Goal: Communication & Community: Answer question/provide support

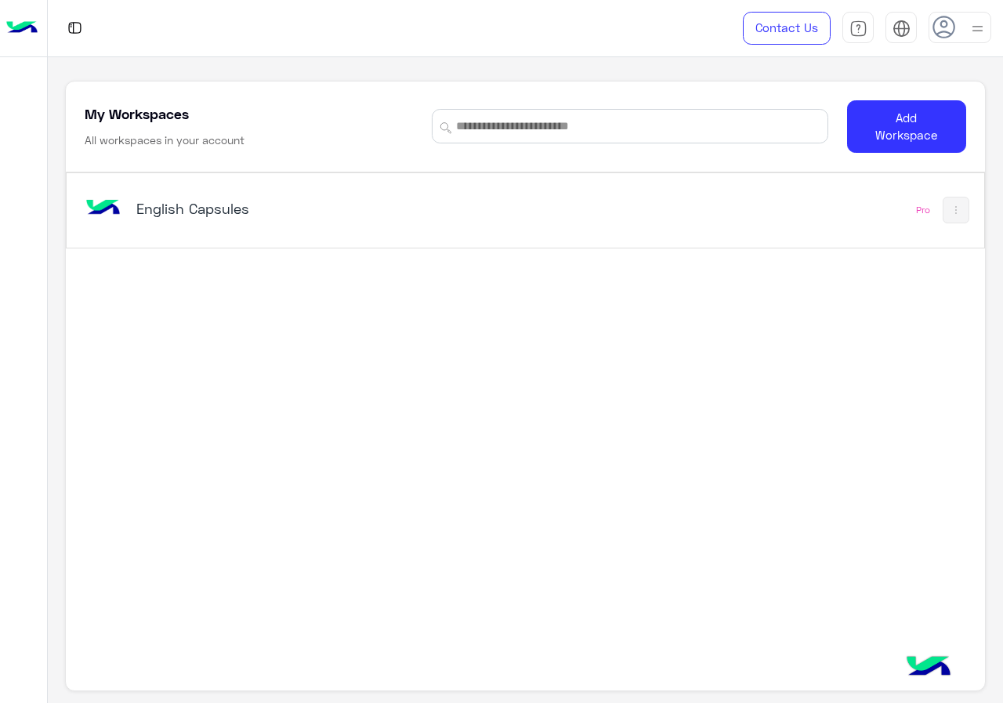
click at [527, 208] on div "English Capsules" at bounding box center [347, 209] width 533 height 45
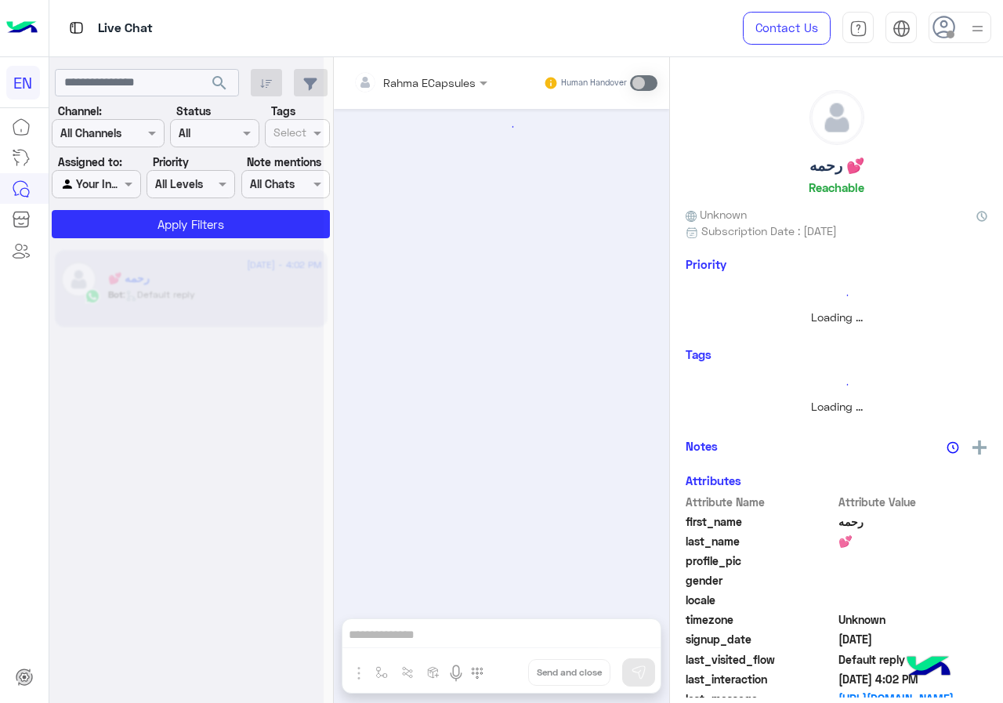
scroll to position [748, 0]
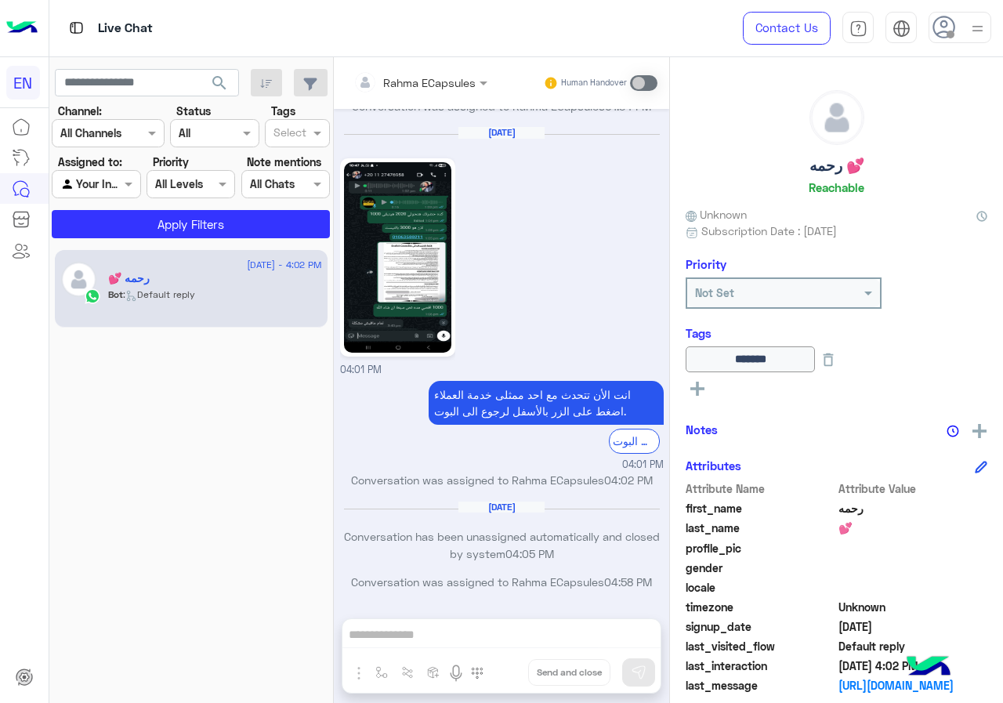
click at [131, 157] on div "Assigned to: Agent Filter Your Inbox" at bounding box center [96, 176] width 89 height 45
click at [135, 143] on div "Channel All Channels" at bounding box center [108, 133] width 113 height 28
click at [136, 200] on div "WhatsApp" at bounding box center [108, 194] width 113 height 31
click at [142, 226] on button "Apply Filters" at bounding box center [191, 224] width 278 height 28
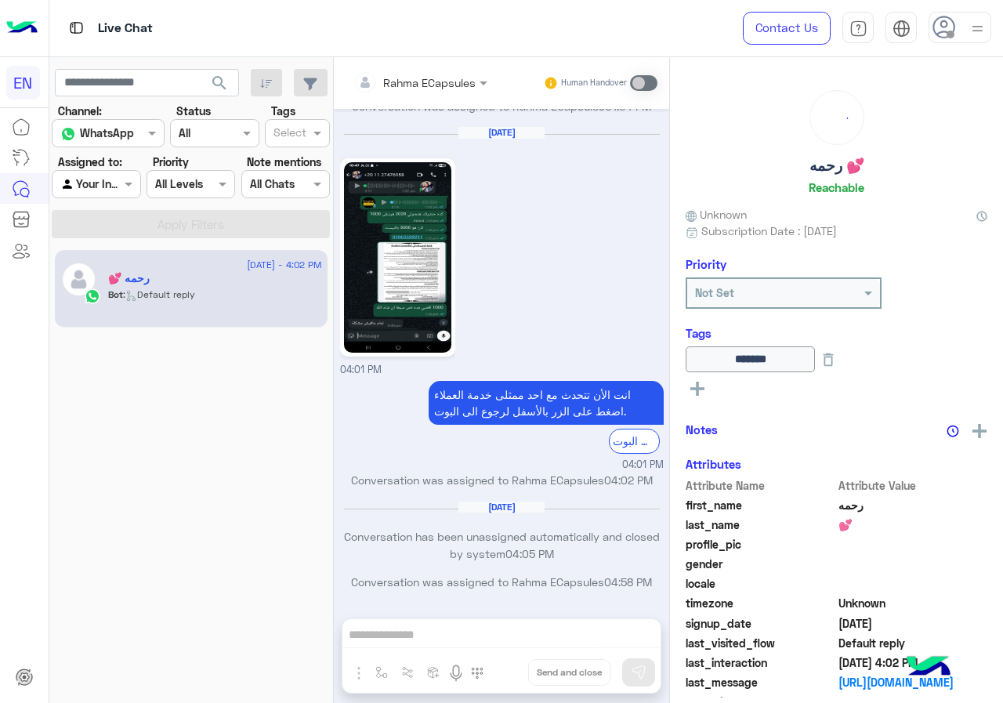
click at [105, 186] on div at bounding box center [95, 184] width 87 height 18
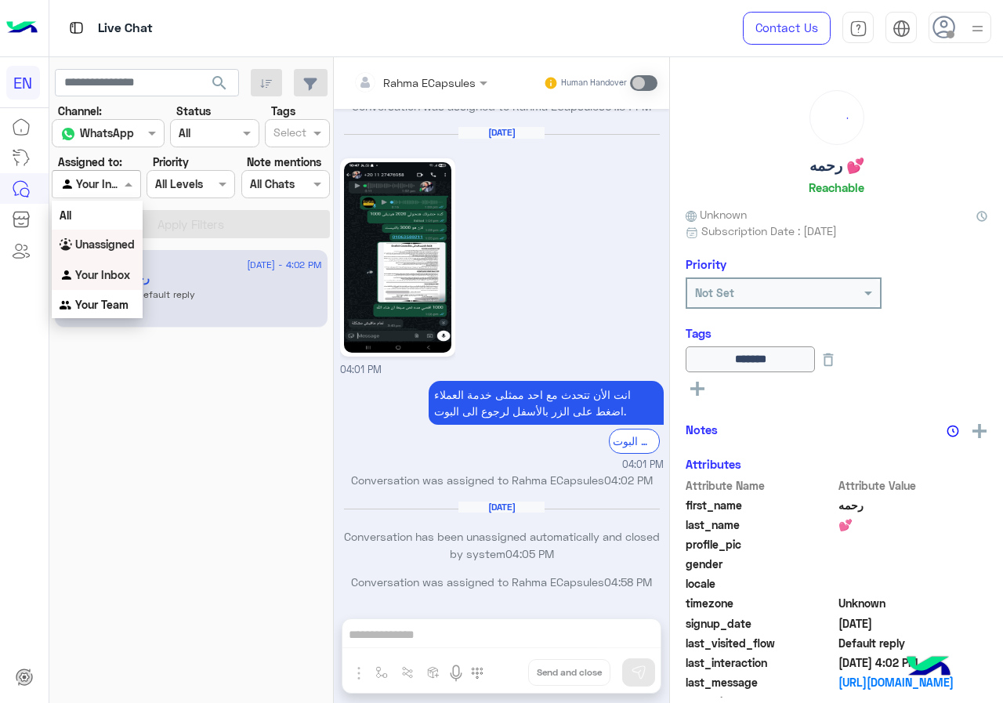
click at [114, 252] on div "Unassigned" at bounding box center [97, 245] width 91 height 31
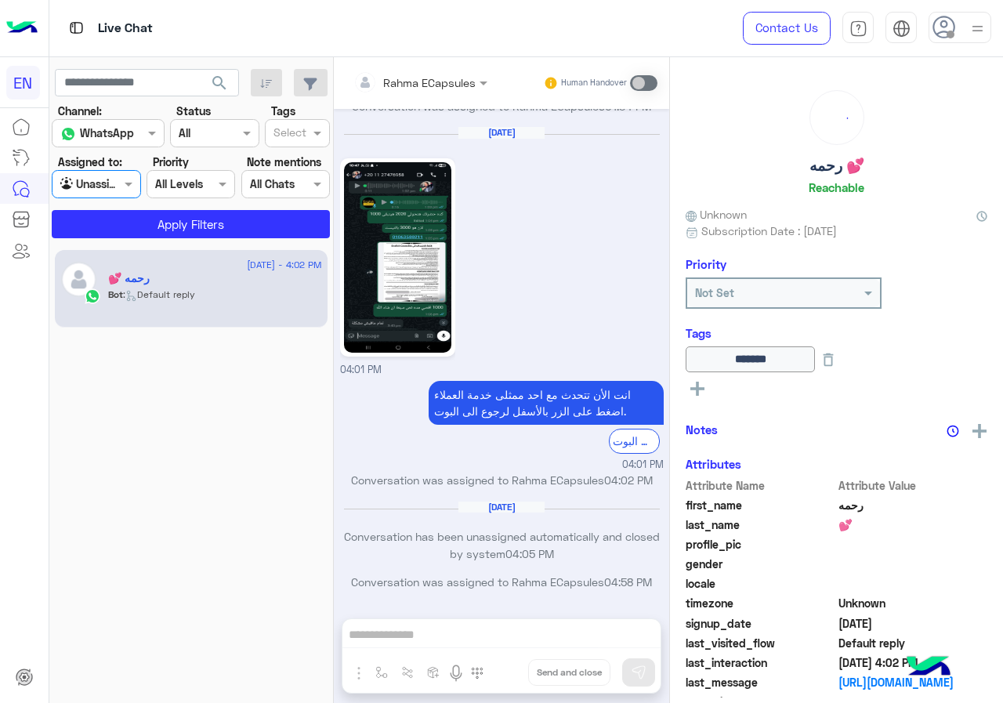
click at [121, 242] on app-inbox-users-filters "search Channel: Channel WhatsApp Status Channel All Tags Select Assigned to: Ag…" at bounding box center [191, 150] width 284 height 187
click at [121, 239] on app-inbox-users-filters "search Channel: Channel WhatsApp Status Channel All Tags Select Assigned to: Ag…" at bounding box center [191, 150] width 284 height 187
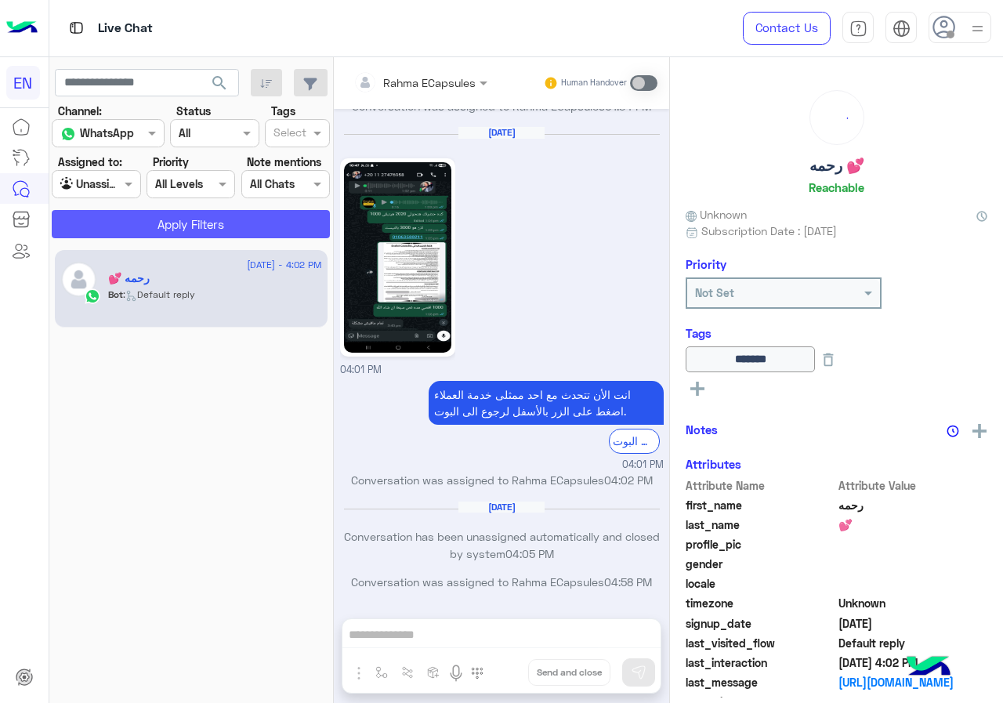
click at [127, 226] on button "Apply Filters" at bounding box center [191, 224] width 278 height 28
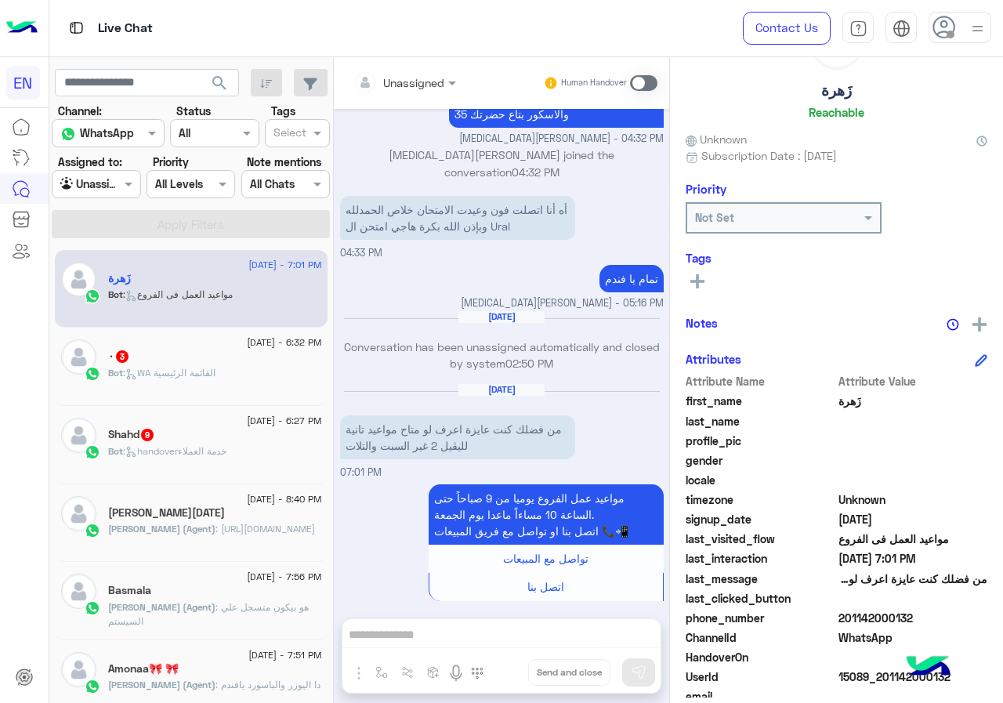
scroll to position [141, 0]
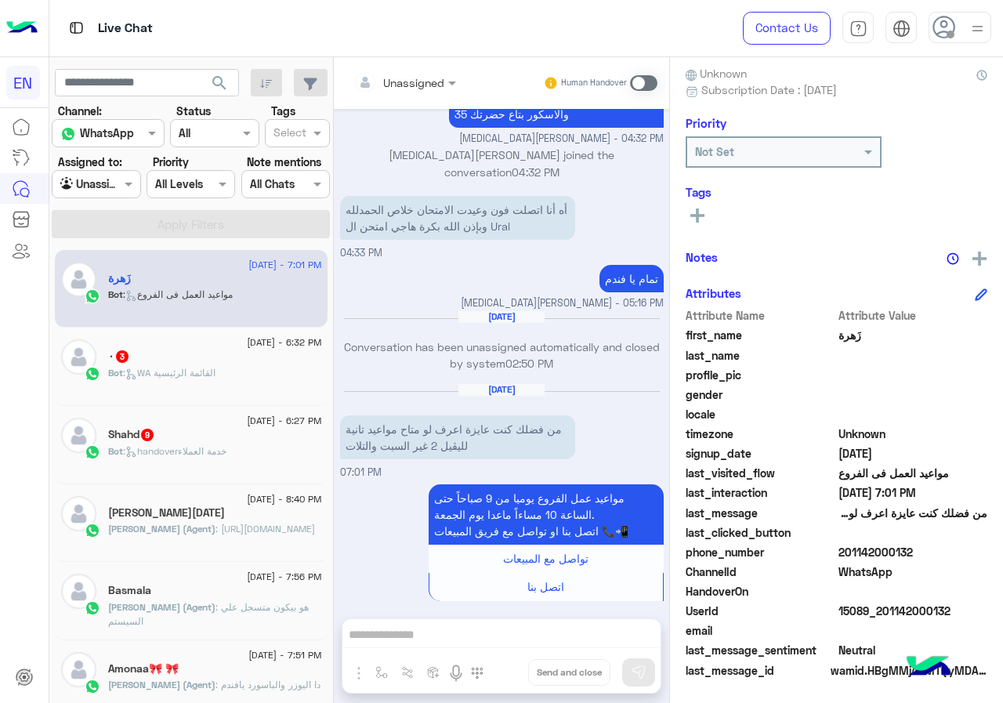
drag, startPoint x: 891, startPoint y: 551, endPoint x: 973, endPoint y: 551, distance: 82.3
click at [973, 551] on span "201142000132" at bounding box center [913, 552] width 150 height 16
copy span "01142000132"
click at [487, 632] on div "Unassigned Human Handover Jul 13, 2025 السلام عليكِ ورحمة الله وبركاته من فضلك …" at bounding box center [501, 383] width 335 height 652
click at [657, 83] on span at bounding box center [643, 83] width 27 height 16
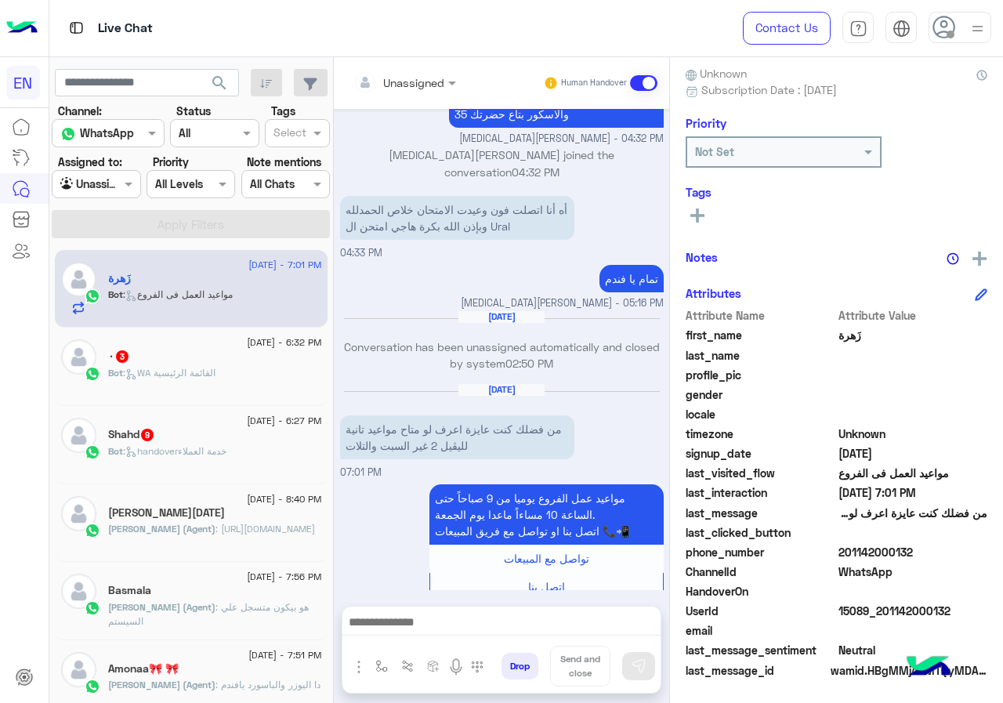
scroll to position [384, 0]
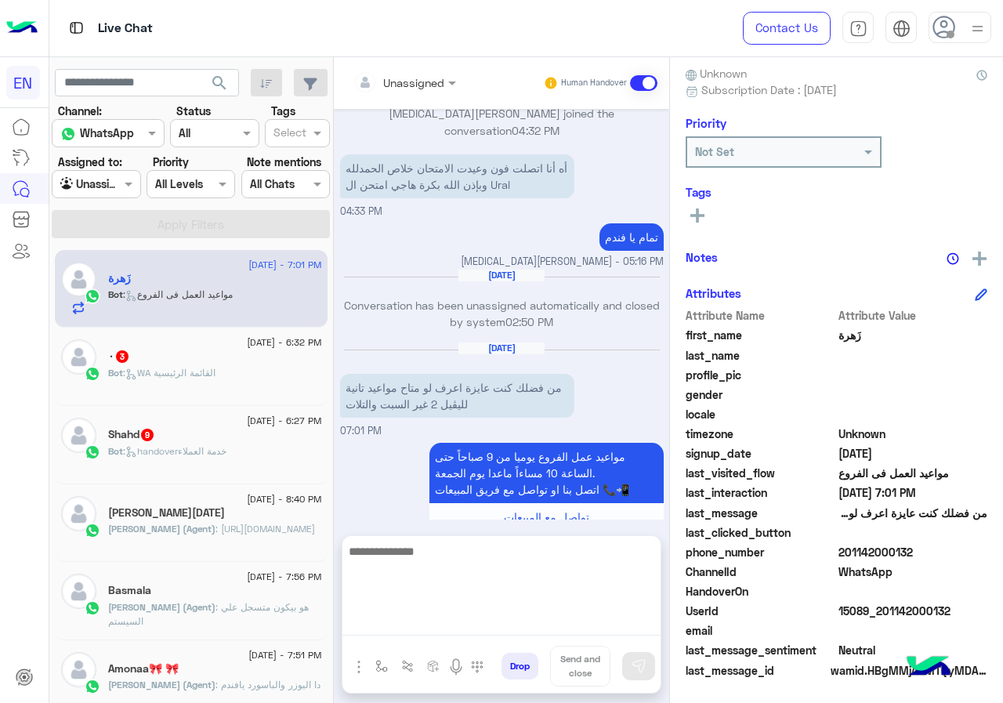
click at [556, 633] on textarea at bounding box center [501, 588] width 318 height 94
type textarea "**********"
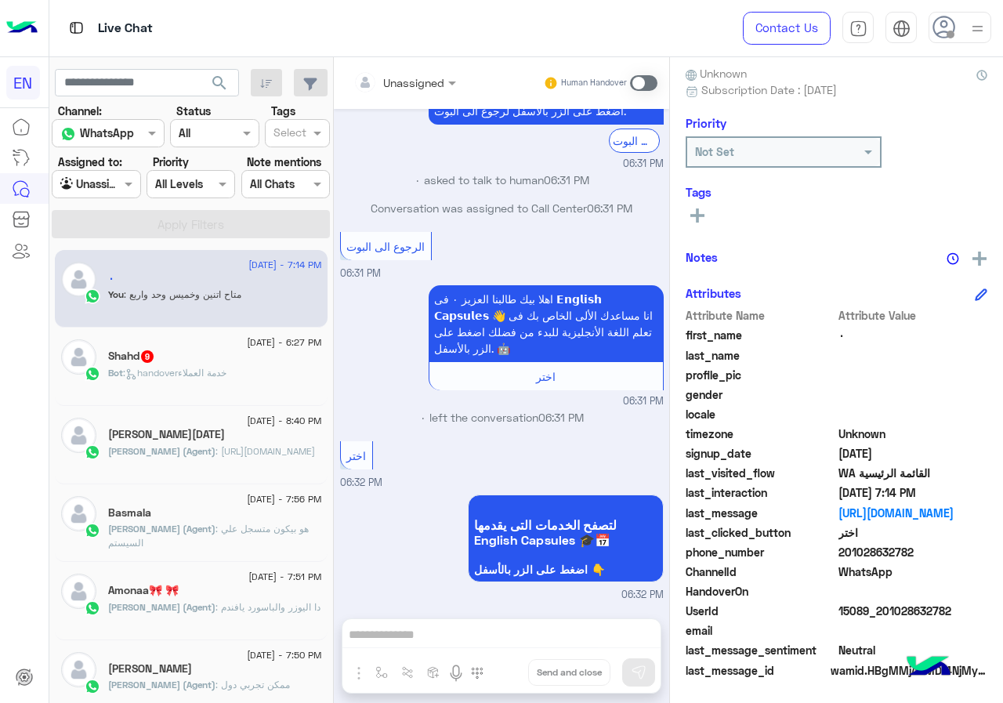
scroll to position [283, 0]
drag, startPoint x: 893, startPoint y: 556, endPoint x: 1002, endPoint y: 555, distance: 108.9
click at [988, 555] on span "201028632782" at bounding box center [913, 552] width 150 height 16
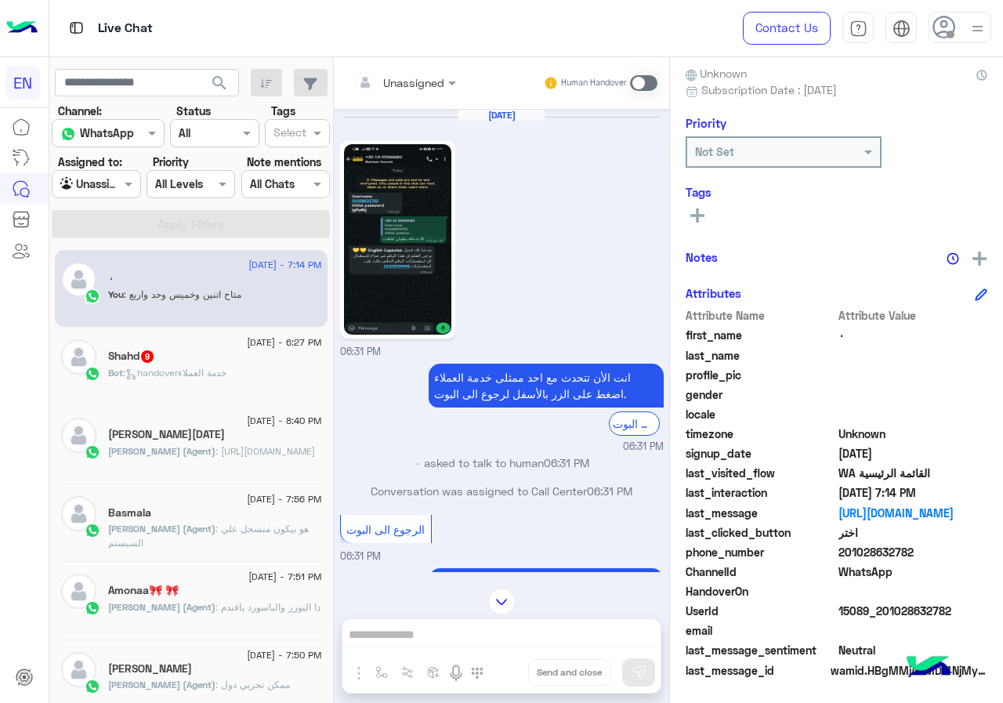
click at [704, 215] on rect at bounding box center [697, 215] width 14 height 3
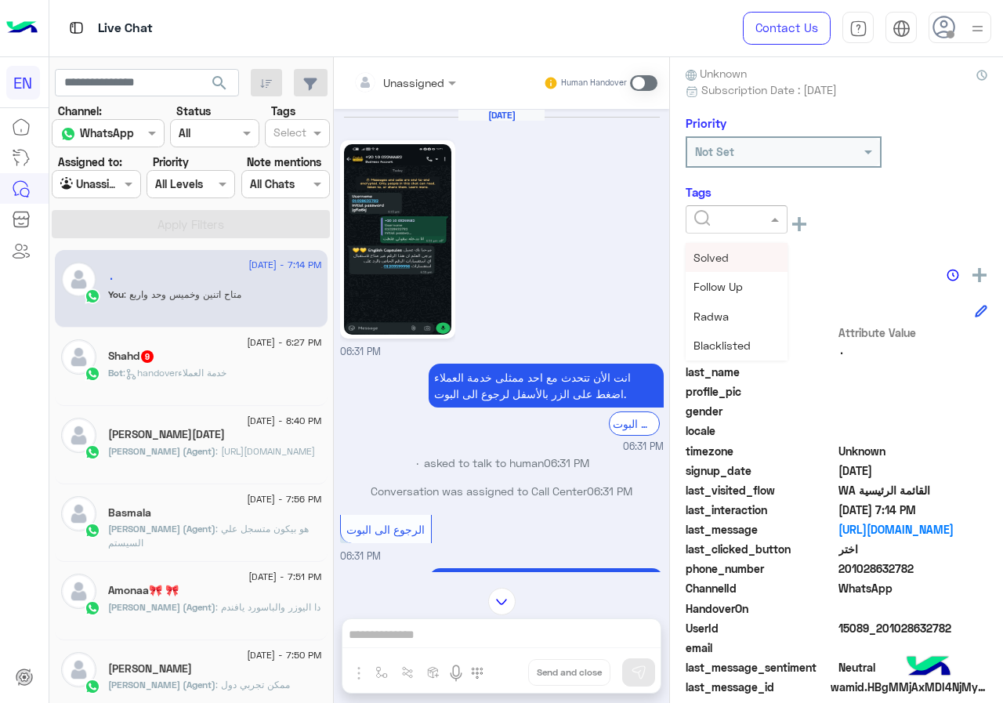
click at [766, 229] on div at bounding box center [737, 219] width 102 height 28
click at [775, 248] on div "Solved" at bounding box center [737, 257] width 102 height 29
click at [784, 258] on div "٠ Reachable Unknown Subscription Date : 08/13/2025 Priority Not Set Tags × Solv…" at bounding box center [836, 377] width 333 height 640
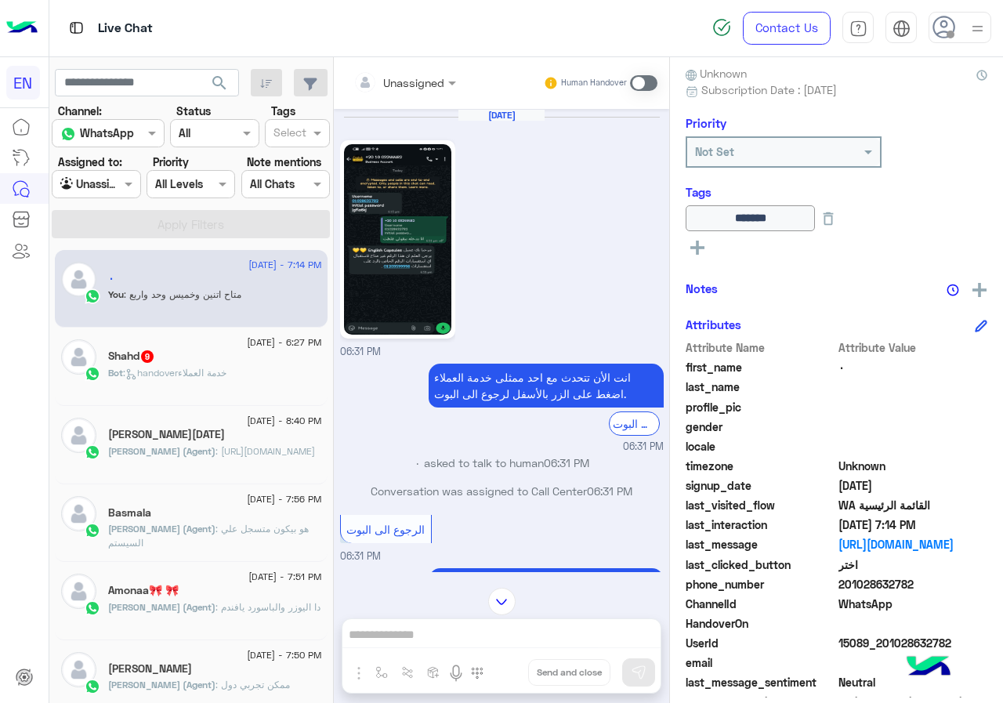
click at [464, 76] on div at bounding box center [405, 82] width 118 height 18
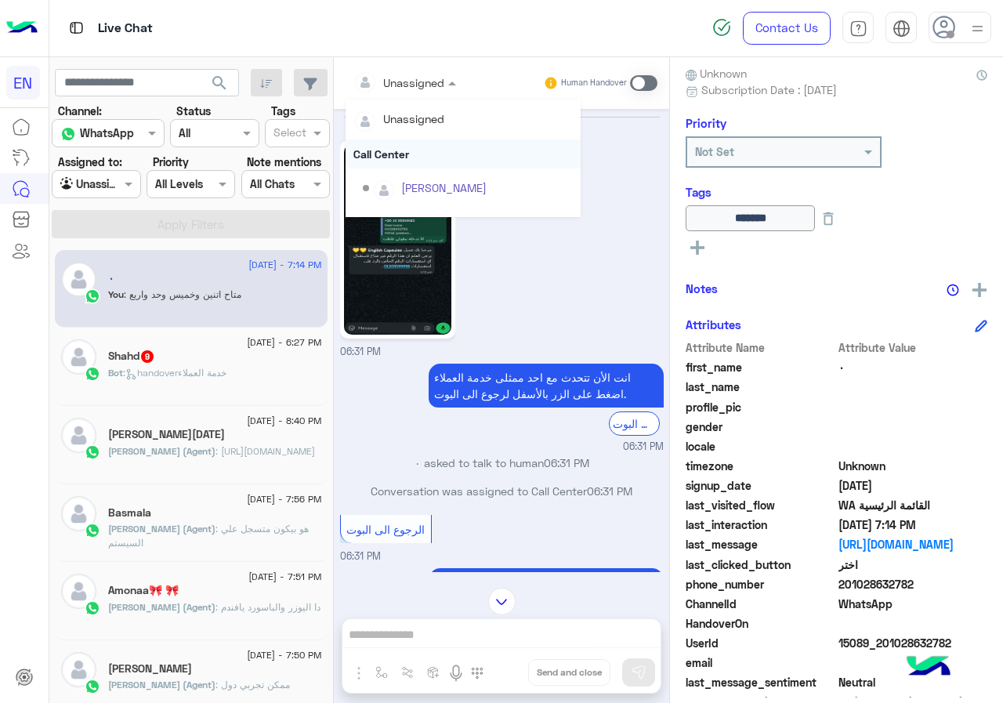
click at [468, 155] on div "Call Center" at bounding box center [463, 153] width 235 height 29
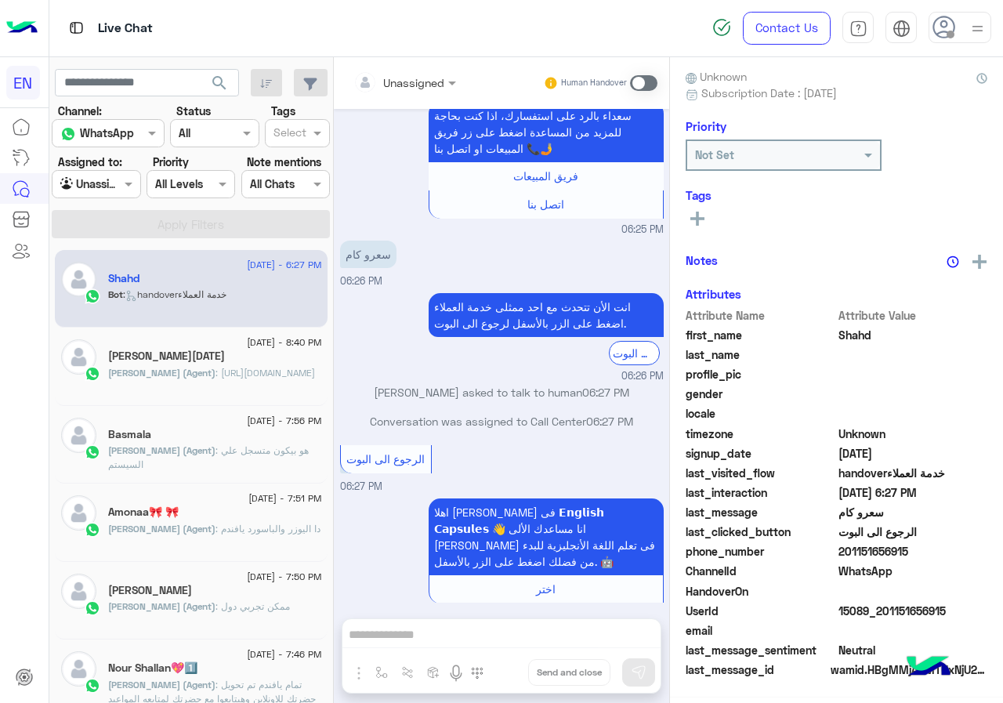
scroll to position [137, 0]
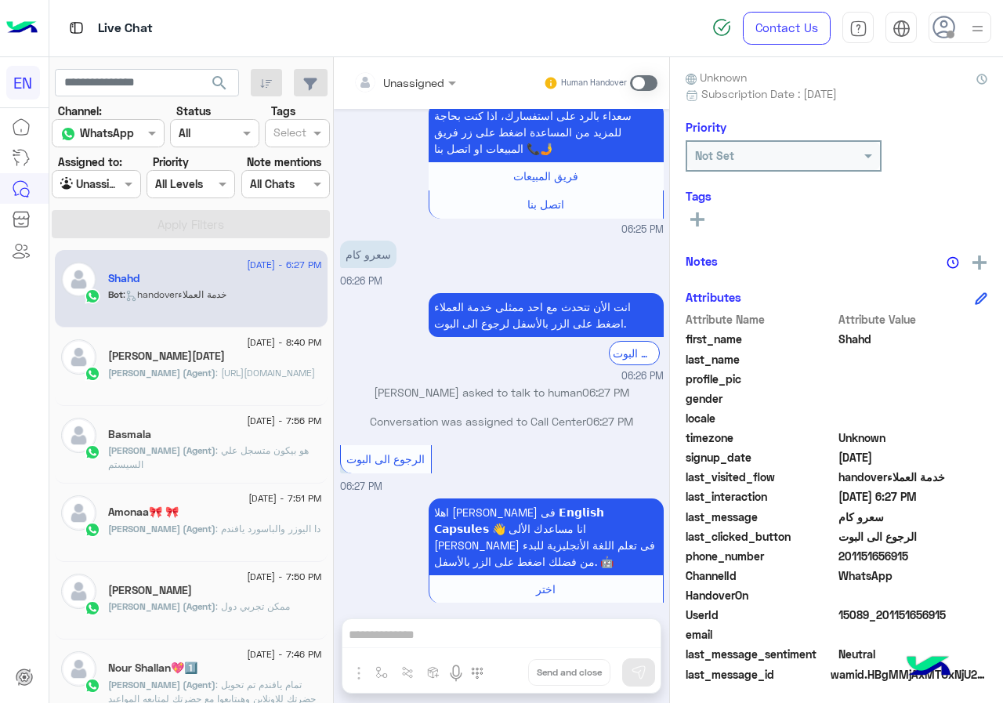
drag, startPoint x: 889, startPoint y: 545, endPoint x: 980, endPoint y: 553, distance: 91.2
click at [980, 553] on div "Attribute Name Attribute Value first_name Shahd last_name profile_pic gender lo…" at bounding box center [837, 498] width 302 height 374
click at [963, 559] on span "201151656915" at bounding box center [913, 556] width 150 height 16
drag, startPoint x: 895, startPoint y: 554, endPoint x: 987, endPoint y: 553, distance: 92.5
click at [987, 553] on span "201151656915" at bounding box center [913, 556] width 150 height 16
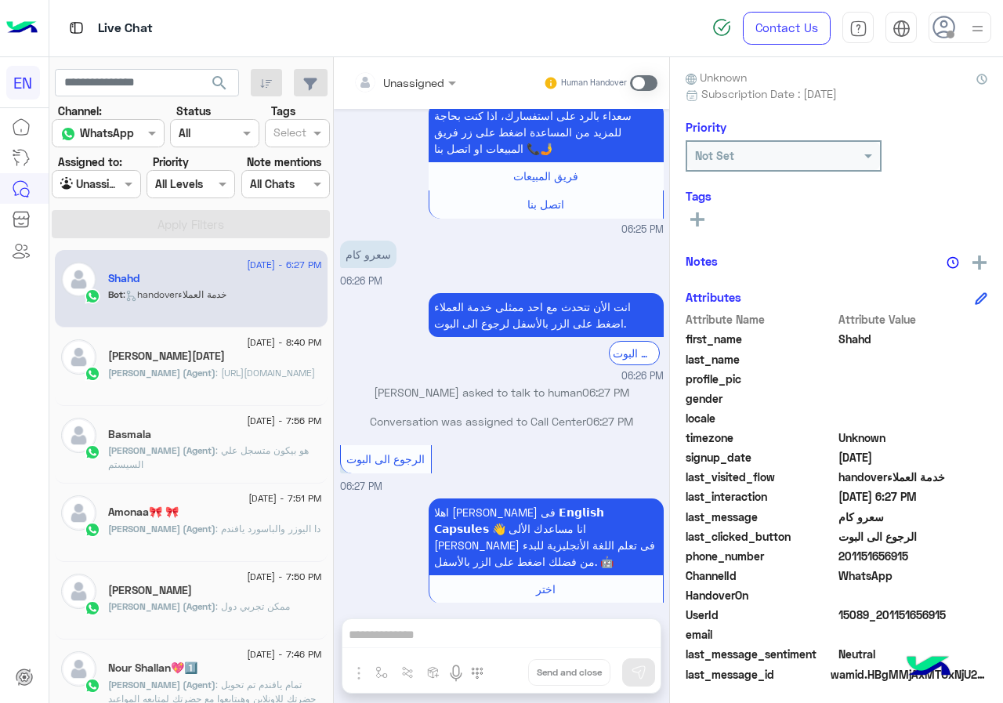
click at [956, 556] on span "201151656915" at bounding box center [913, 556] width 150 height 16
drag, startPoint x: 887, startPoint y: 556, endPoint x: 957, endPoint y: 558, distance: 69.8
click at [957, 558] on span "201151656915" at bounding box center [913, 556] width 150 height 16
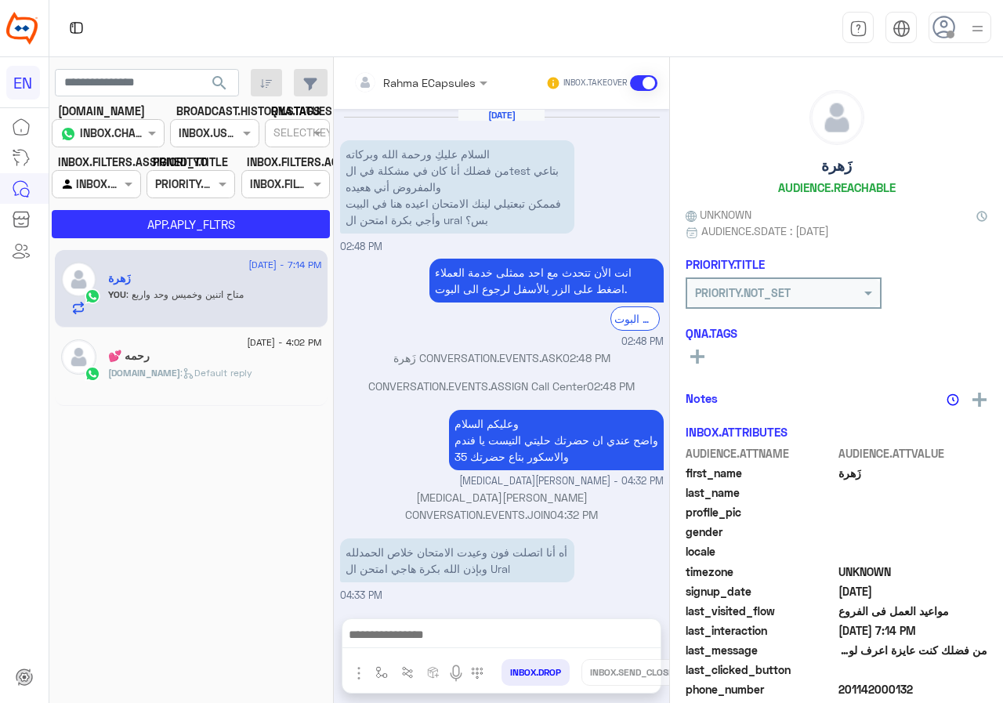
scroll to position [450, 0]
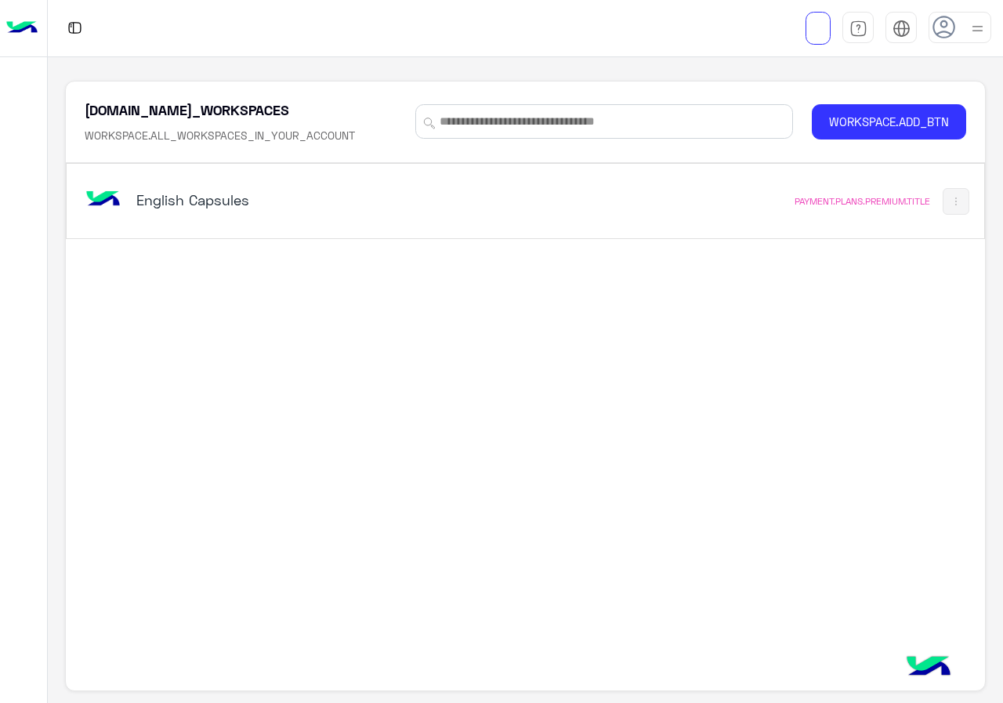
click at [352, 160] on div "WORKSPACE.MY_WORKSPACES WORKSPACE.ALL_WORKSPACES_IN_YOUR_ACCOUNT WORKSPACE.ADD_…" at bounding box center [525, 122] width 918 height 82
click at [355, 192] on h5 "English Capsules" at bounding box center [296, 199] width 320 height 19
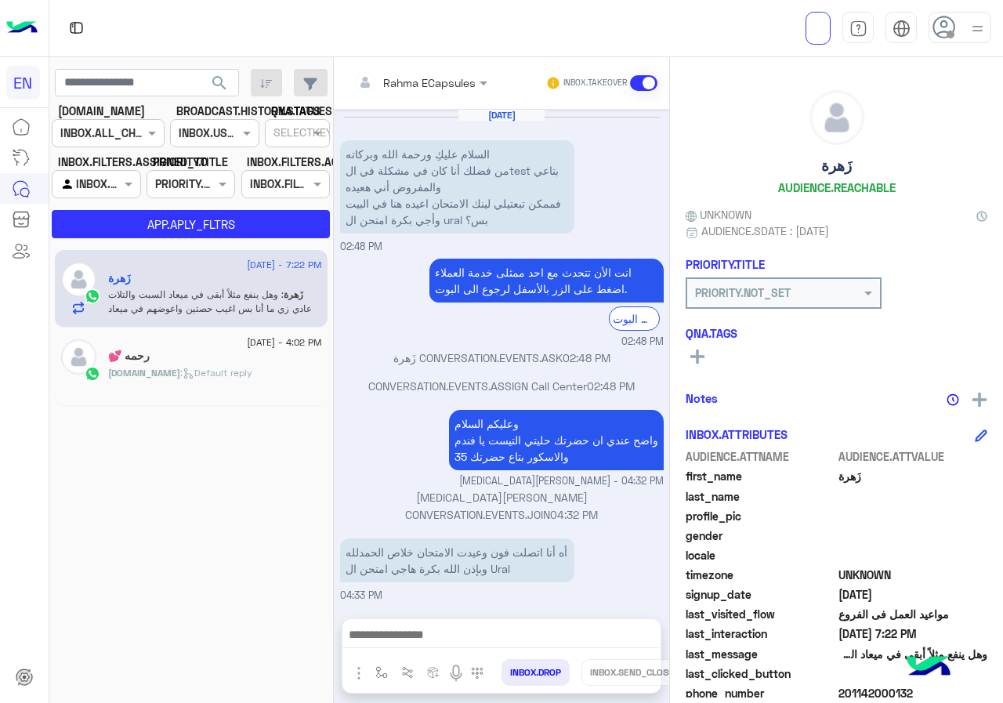
scroll to position [639, 0]
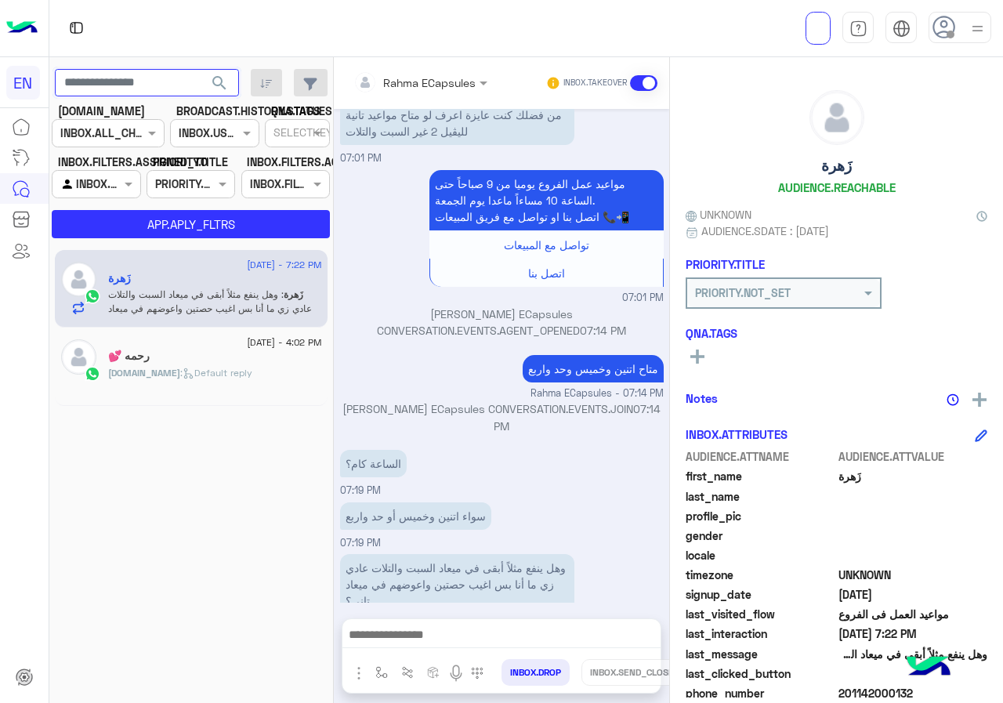
paste input "**********"
type input "**********"
click at [224, 78] on span "search" at bounding box center [219, 83] width 19 height 19
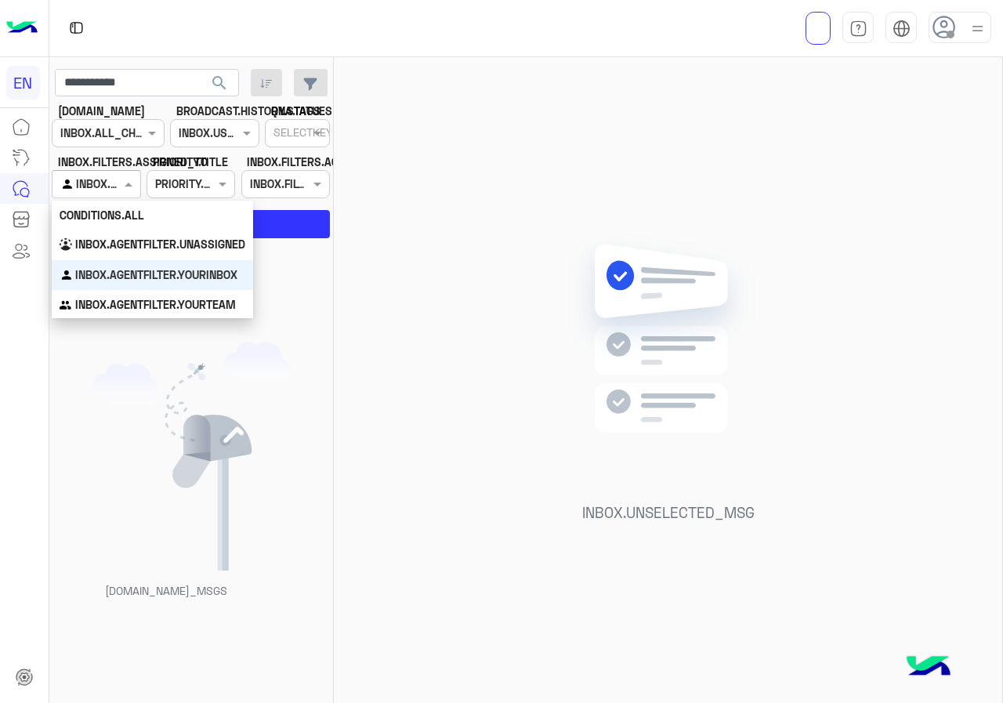
click at [115, 188] on div at bounding box center [95, 184] width 87 height 18
click at [114, 241] on b "INBOX.AGENTFILTER.UNASSIGNED" at bounding box center [160, 243] width 170 height 13
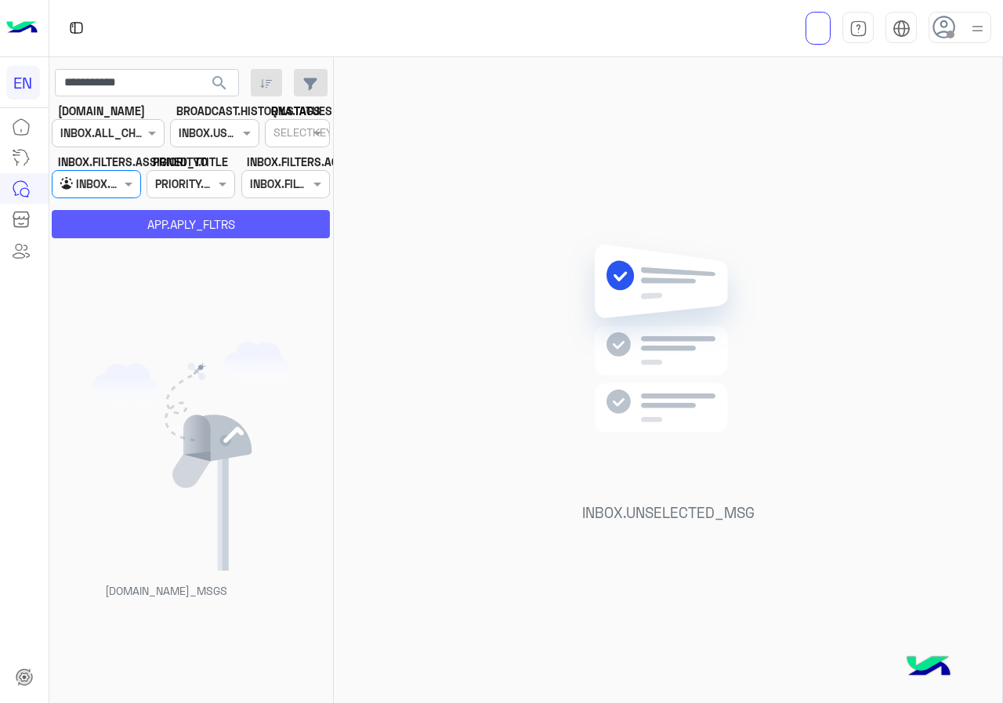
click at [125, 226] on button "APP.APLY_FLTRS" at bounding box center [191, 224] width 278 height 28
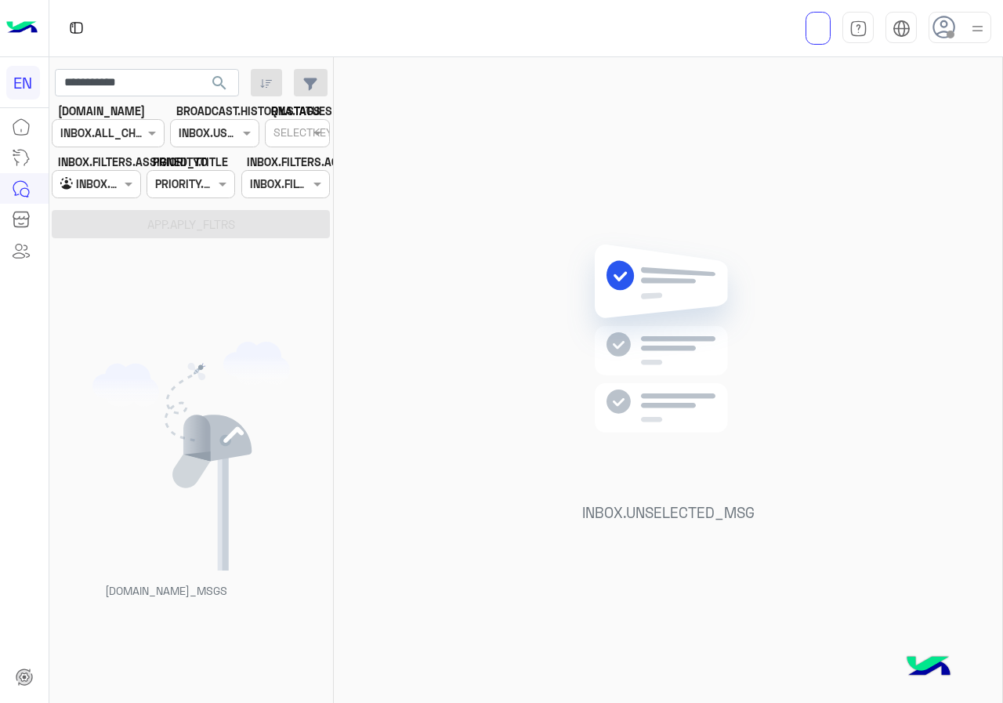
click at [107, 180] on div at bounding box center [95, 184] width 87 height 18
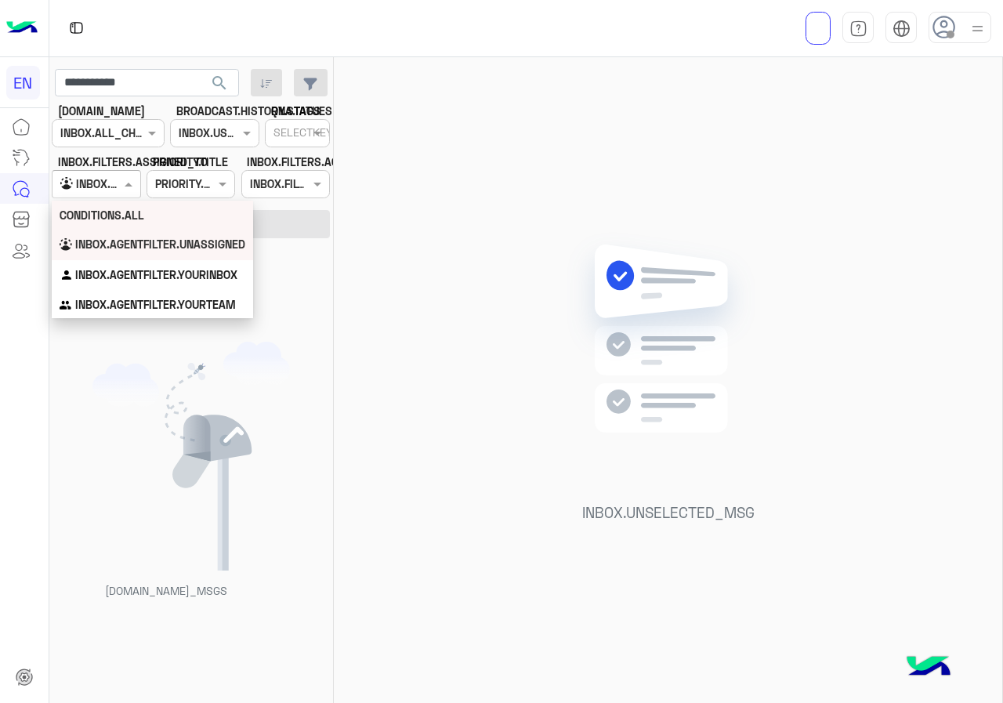
click at [113, 219] on b "CONDITIONS.ALL" at bounding box center [102, 214] width 85 height 13
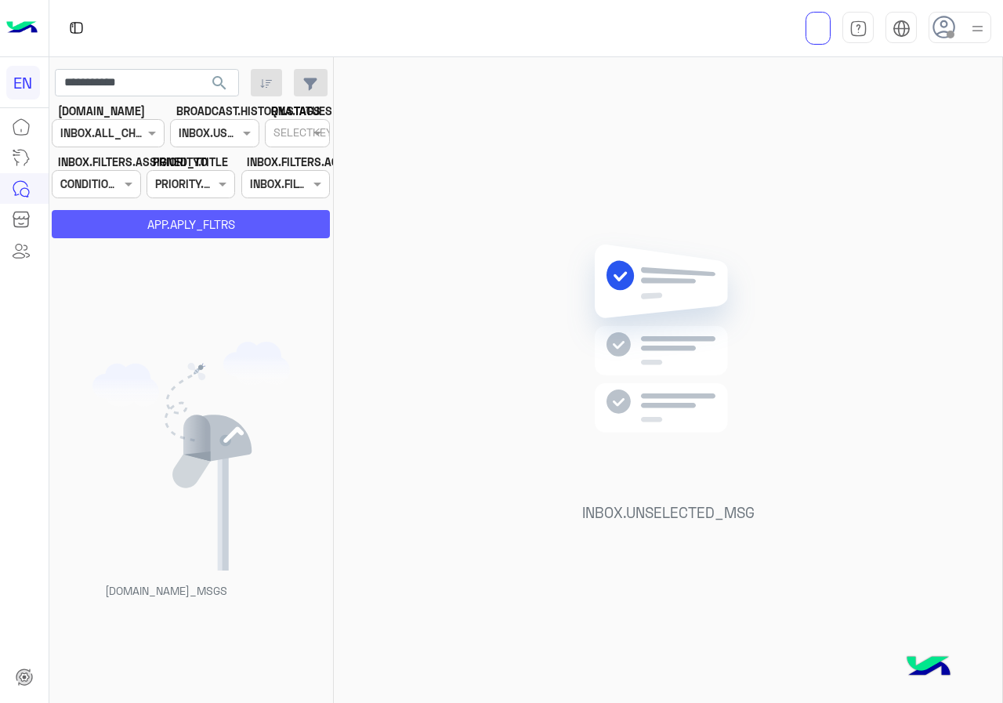
click at [127, 220] on button "APP.APLY_FLTRS" at bounding box center [191, 224] width 278 height 28
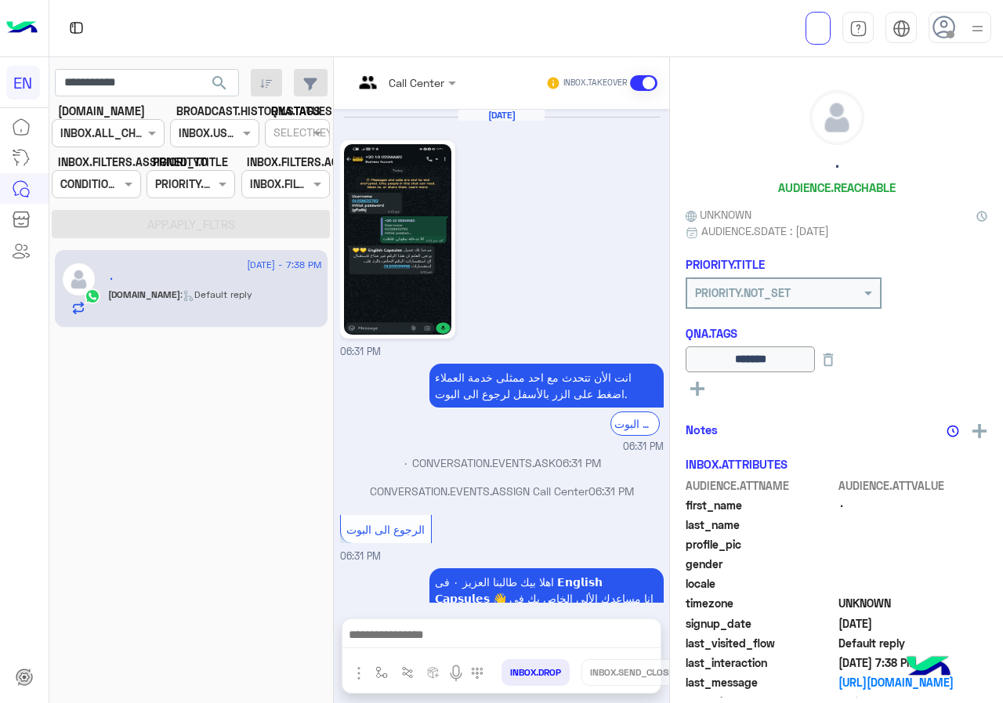
scroll to position [686, 0]
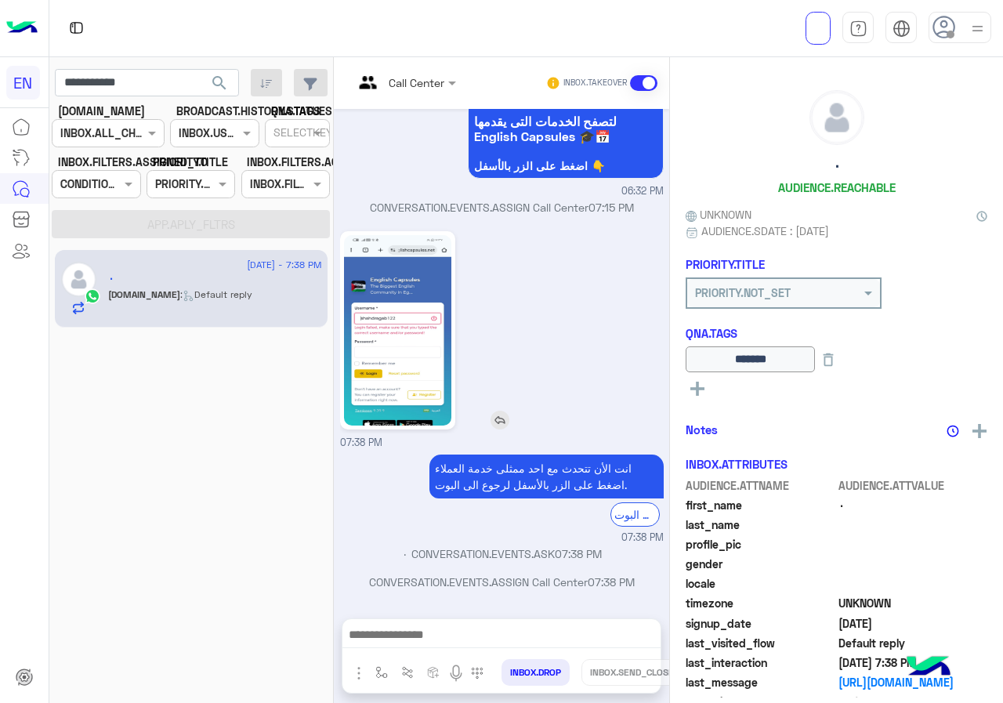
click at [412, 350] on img at bounding box center [397, 330] width 107 height 190
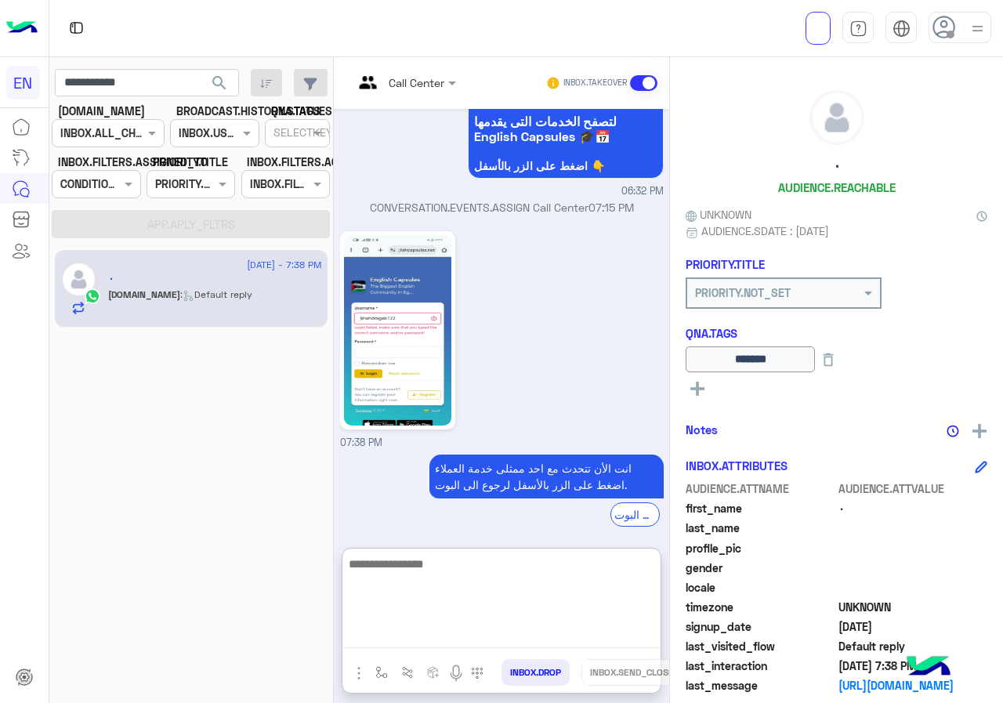
paste textarea "**********"
type textarea "**********"
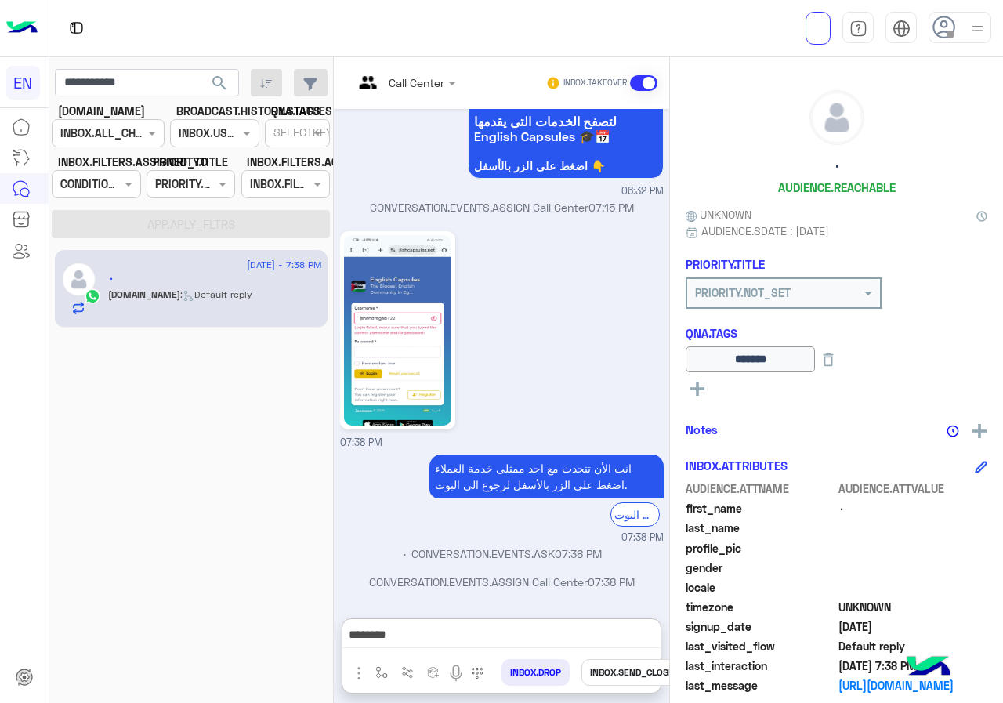
click at [610, 668] on button "INBOX.SEND_CLOSE" at bounding box center [631, 672] width 101 height 27
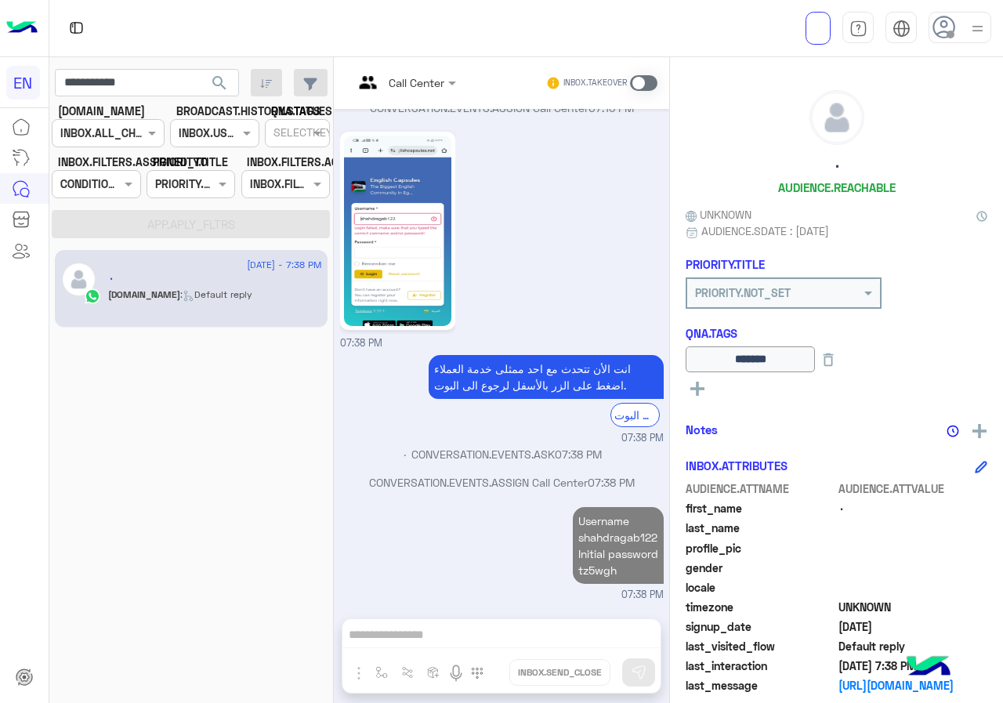
scroll to position [814, 0]
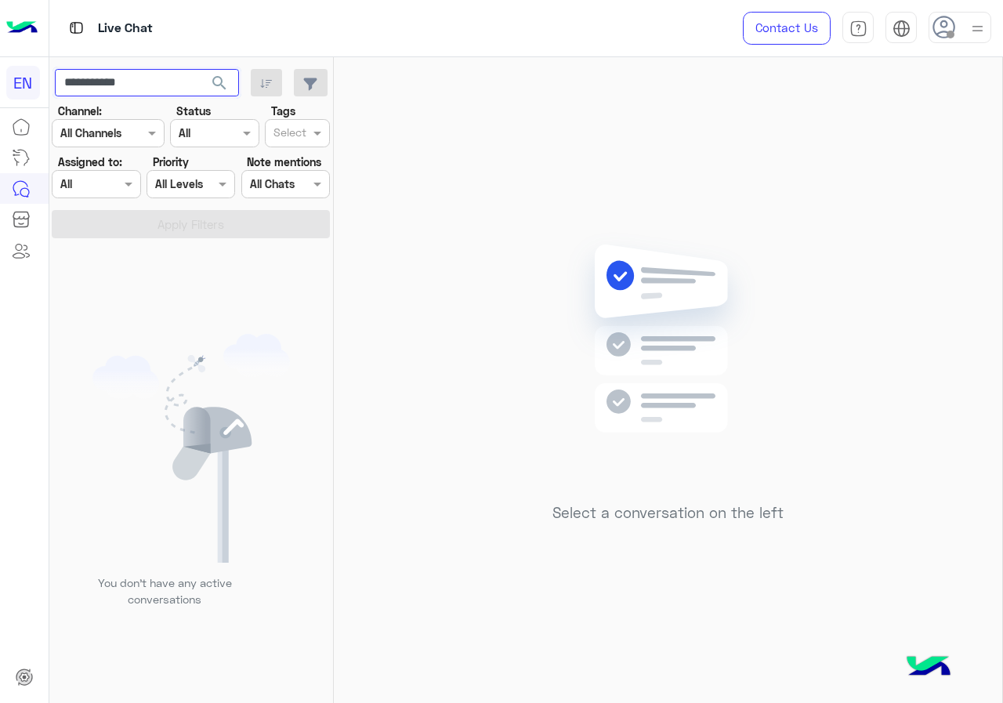
click at [198, 82] on input "**********" at bounding box center [147, 83] width 184 height 28
click at [238, 84] on button "search" at bounding box center [220, 86] width 38 height 34
click at [118, 188] on div at bounding box center [95, 184] width 87 height 18
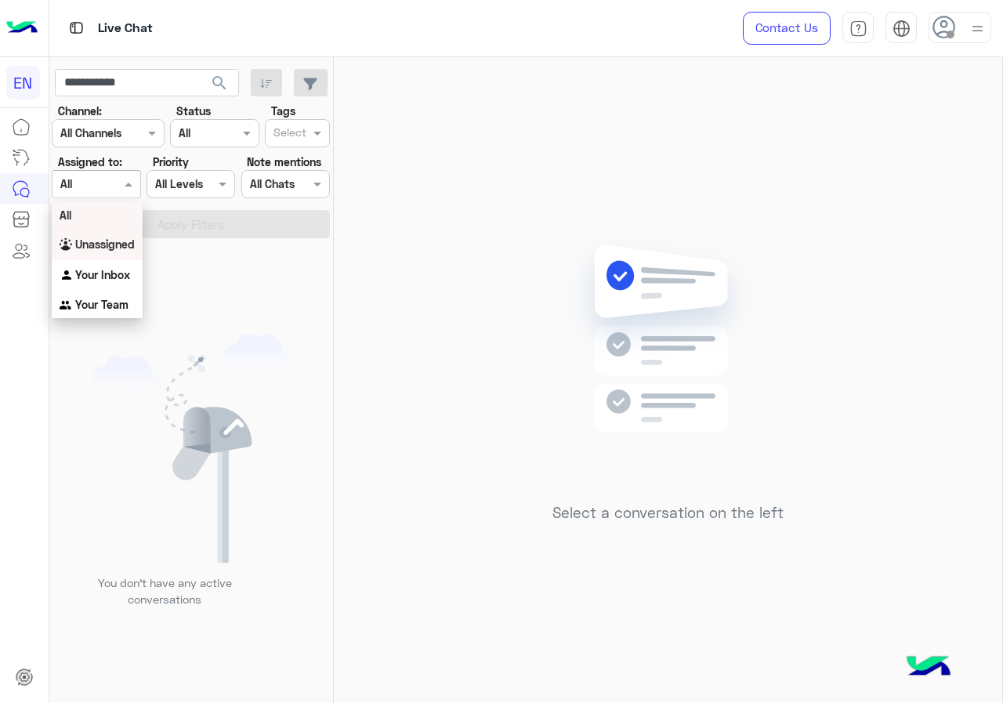
click at [110, 237] on div "Unassigned" at bounding box center [97, 245] width 91 height 31
click at [120, 219] on button "Apply Filters" at bounding box center [191, 224] width 278 height 28
